Goal: Navigation & Orientation: Find specific page/section

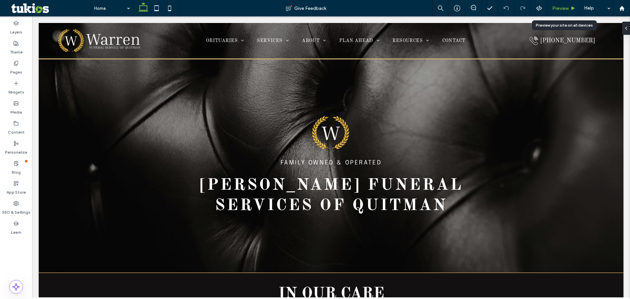
click at [555, 8] on span "Preview" at bounding box center [561, 9] width 16 height 6
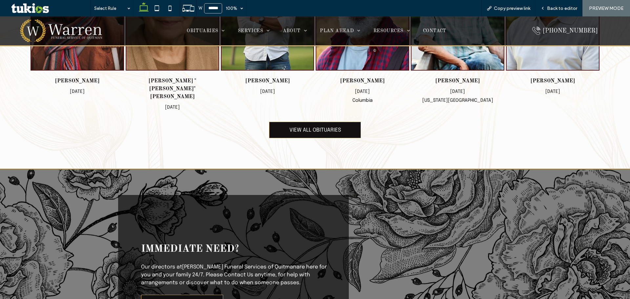
scroll to position [394, 0]
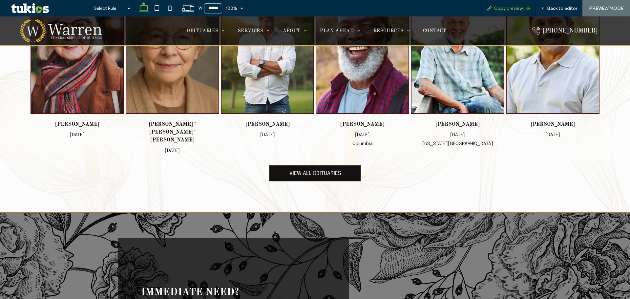
click at [518, 7] on span "Copy preview link" at bounding box center [512, 9] width 36 height 6
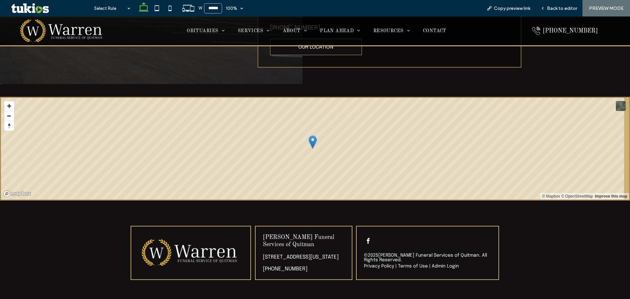
scroll to position [1951, 0]
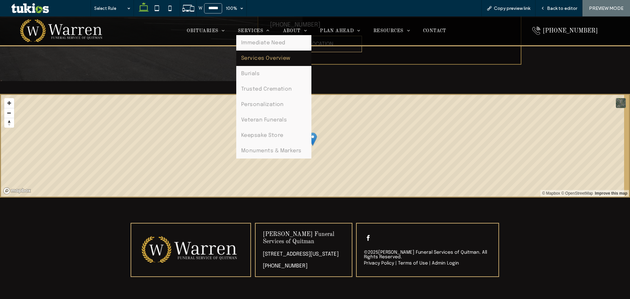
click at [254, 59] on span "Services Overview" at bounding box center [265, 58] width 49 height 6
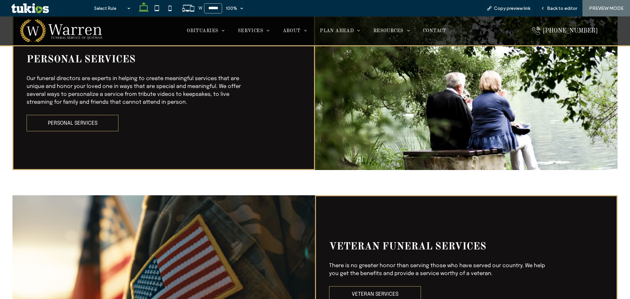
scroll to position [690, 0]
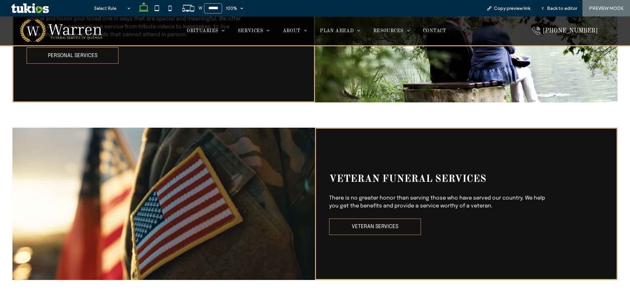
click at [78, 31] on img at bounding box center [62, 30] width 89 height 27
